Goal: Information Seeking & Learning: Check status

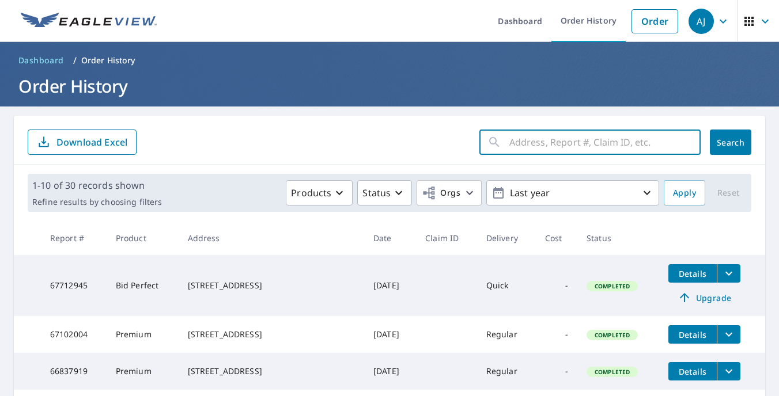
click at [583, 149] on input "text" at bounding box center [604, 142] width 191 height 32
type input "4335 lin"
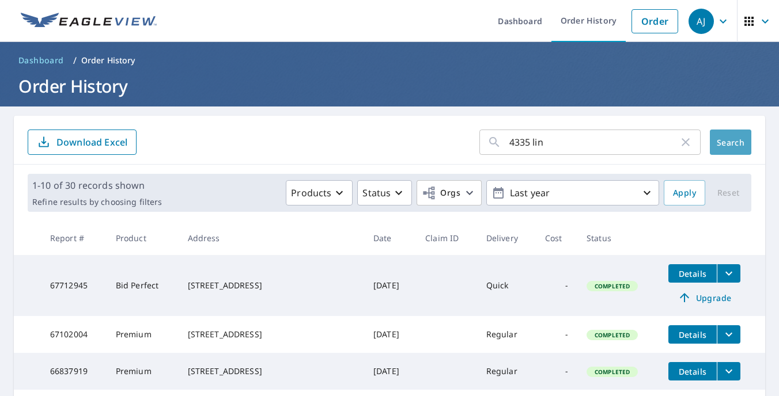
click at [726, 143] on span "Search" at bounding box center [730, 142] width 23 height 11
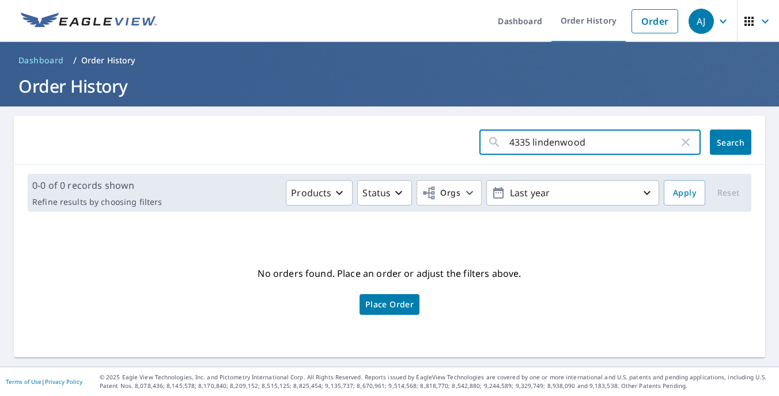
type input "4335 lindenwood"
click at [719, 146] on span "Search" at bounding box center [730, 142] width 23 height 11
type input "4335"
click button "Search" at bounding box center [730, 142] width 41 height 25
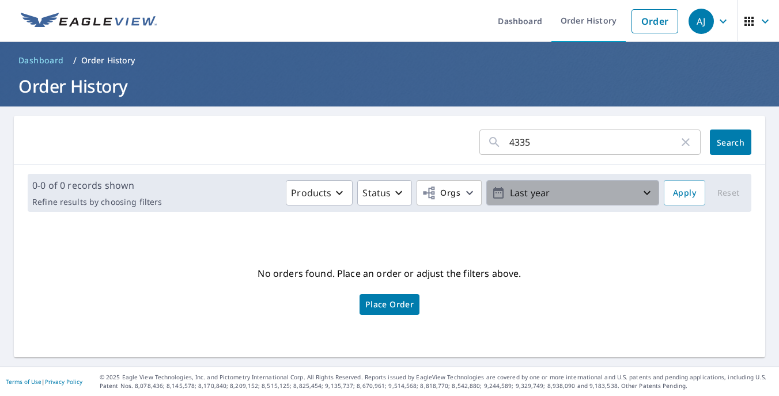
click at [642, 195] on icon "button" at bounding box center [647, 193] width 14 height 14
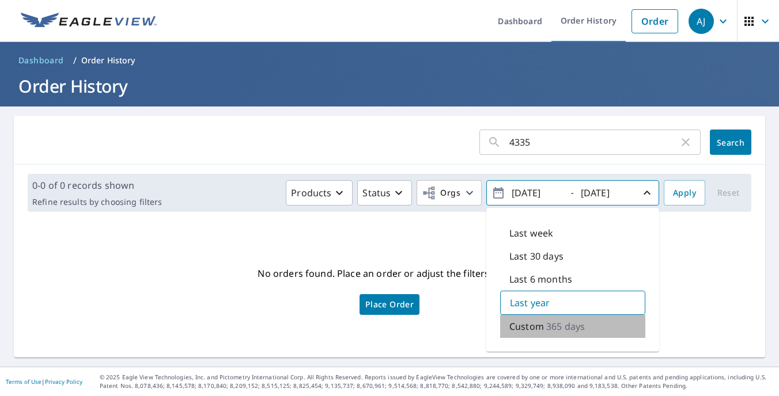
click at [557, 329] on p "365 days" at bounding box center [565, 327] width 39 height 14
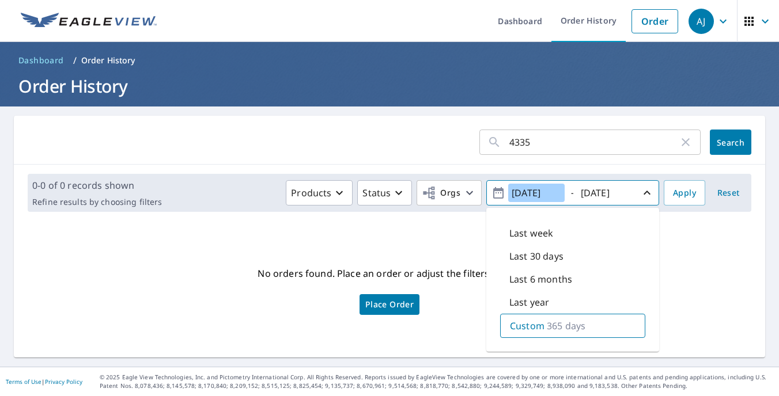
drag, startPoint x: 524, startPoint y: 191, endPoint x: 523, endPoint y: 197, distance: 6.4
click at [524, 192] on input "[DATE]" at bounding box center [536, 193] width 56 height 18
type input "[DATE]"
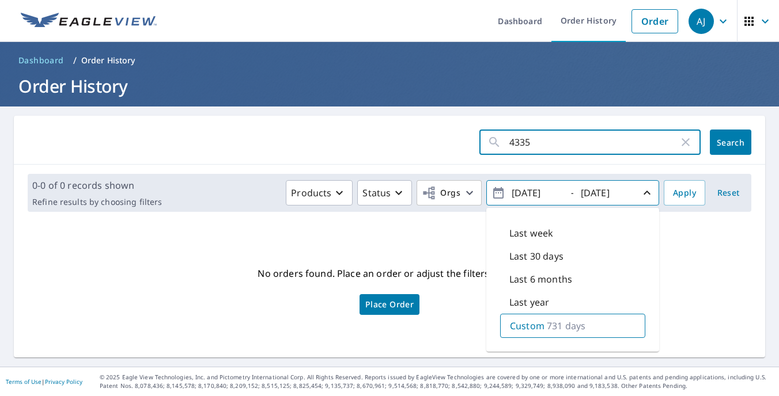
click at [545, 141] on input "4335" at bounding box center [593, 142] width 169 height 32
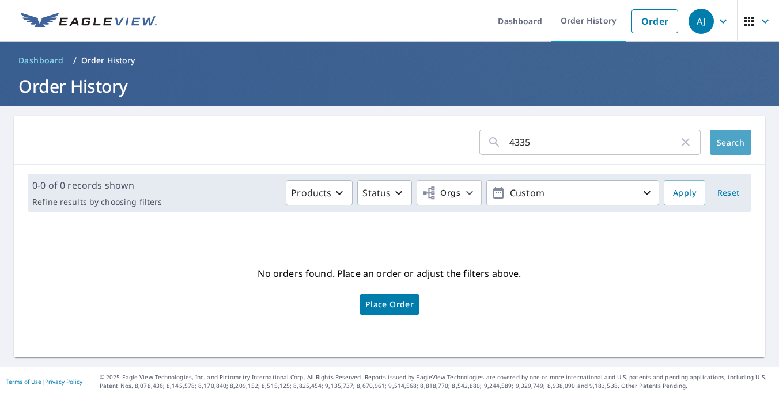
click at [719, 143] on span "Search" at bounding box center [730, 142] width 23 height 11
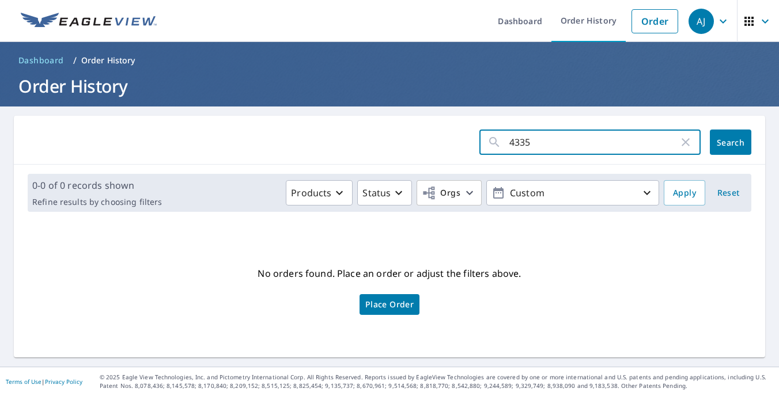
click at [540, 142] on input "4335" at bounding box center [593, 142] width 169 height 32
type input "4"
paste input "[STREET_ADDRESS]"
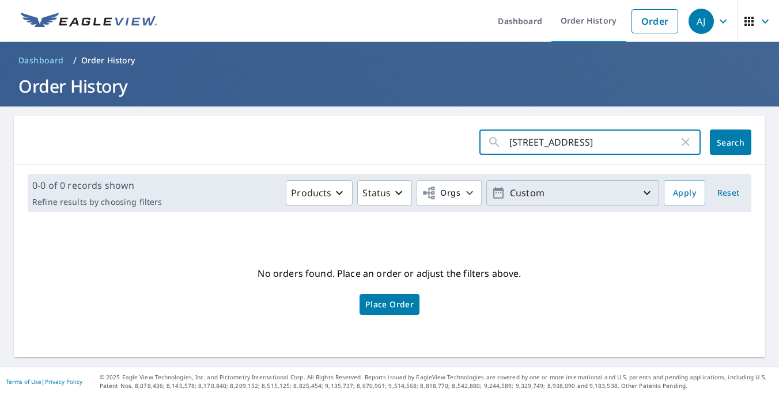
type input "[STREET_ADDRESS]"
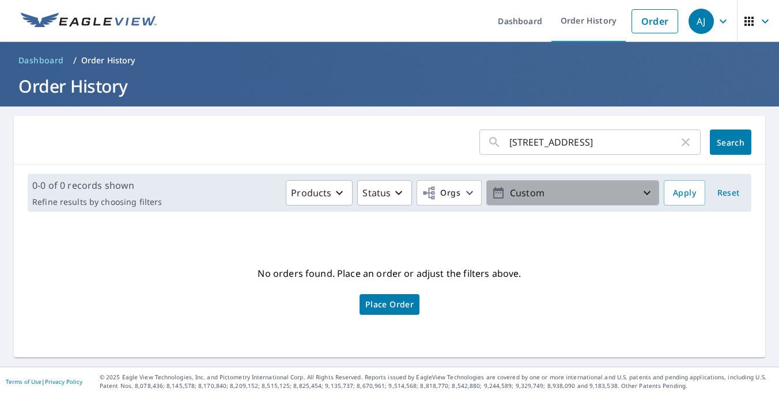
click at [546, 194] on p "Custom" at bounding box center [572, 193] width 135 height 20
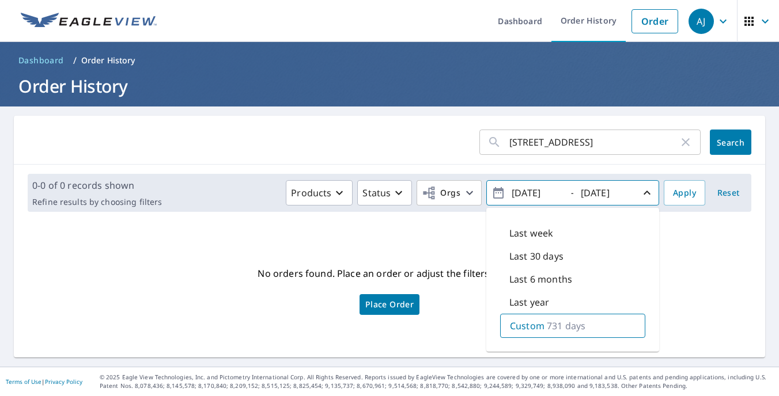
click at [547, 325] on p "731 days" at bounding box center [566, 326] width 39 height 14
click at [540, 304] on p "Last year" at bounding box center [529, 303] width 40 height 14
type input "[DATE]"
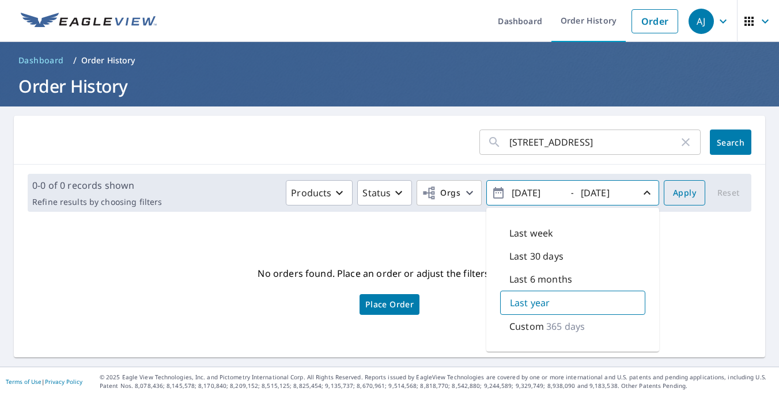
click at [680, 195] on span "Apply" at bounding box center [684, 193] width 23 height 14
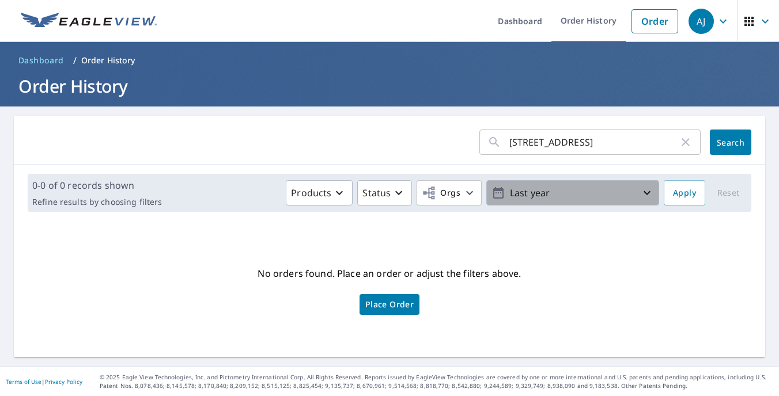
click at [587, 189] on p "Last year" at bounding box center [572, 193] width 135 height 20
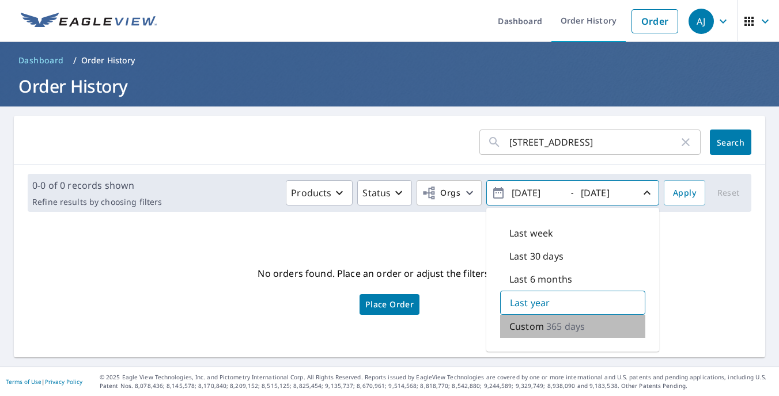
click at [548, 324] on p "365 days" at bounding box center [565, 327] width 39 height 14
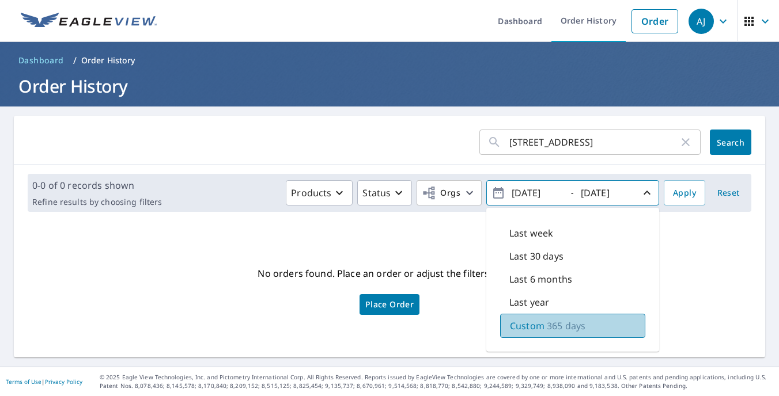
click at [547, 326] on p "365 days" at bounding box center [566, 326] width 39 height 14
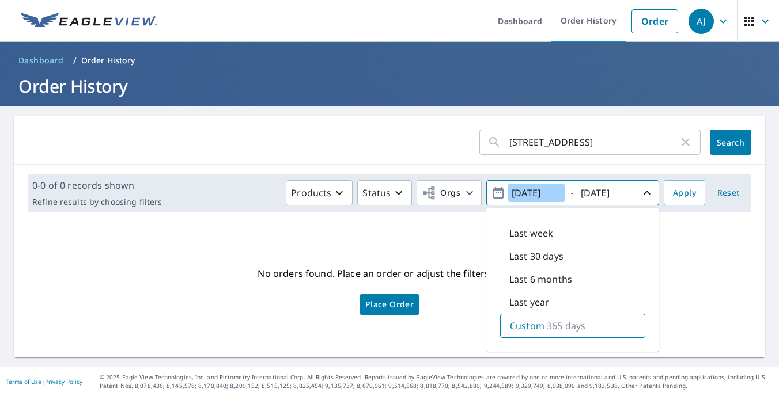
click at [540, 194] on input "[DATE]" at bounding box center [536, 193] width 56 height 18
type input "[DATE]"
click at [723, 139] on span "Search" at bounding box center [730, 142] width 23 height 11
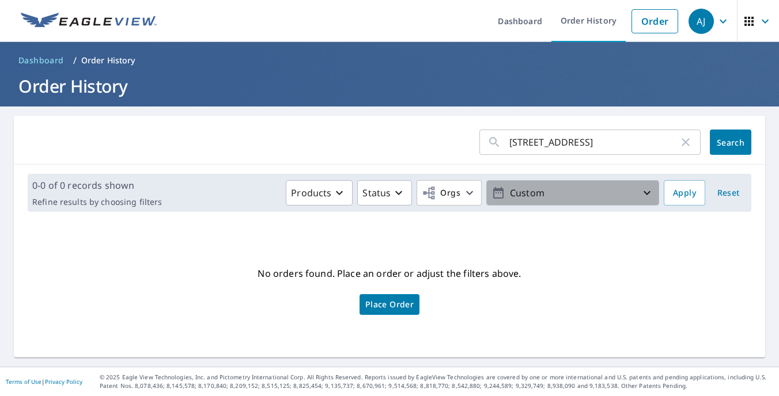
click at [553, 197] on p "Custom" at bounding box center [572, 193] width 135 height 20
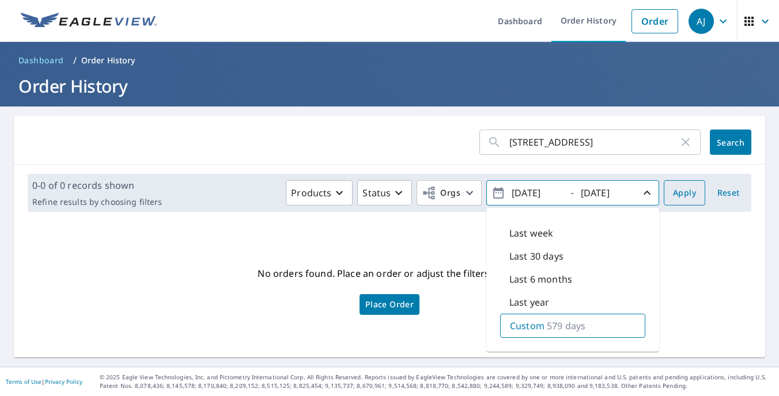
click at [673, 191] on span "Apply" at bounding box center [684, 193] width 23 height 14
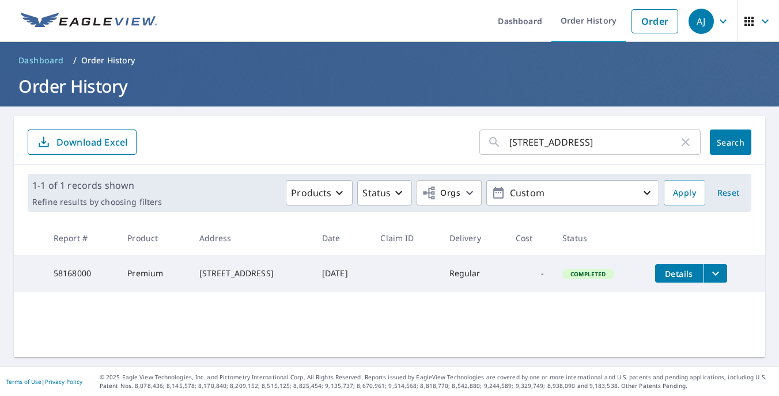
click at [717, 275] on icon "filesDropdownBtn-58168000" at bounding box center [716, 274] width 14 height 14
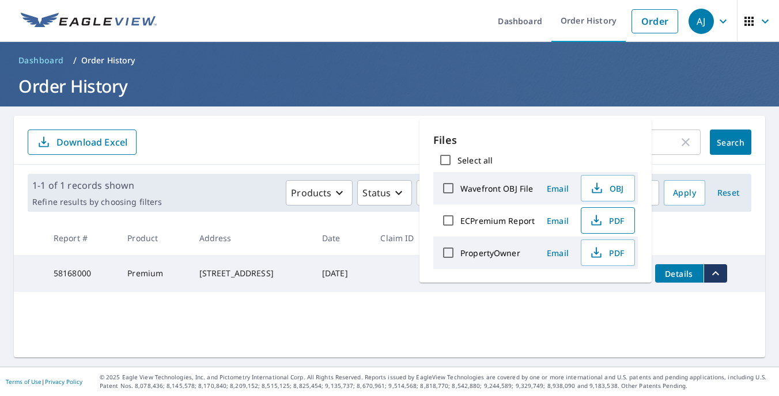
click at [614, 223] on span "PDF" at bounding box center [606, 221] width 37 height 14
